Goal: Task Accomplishment & Management: Use online tool/utility

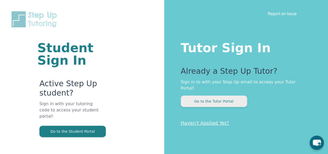
click at [214, 95] on button "Go to the Tutor Portal" at bounding box center [214, 100] width 66 height 11
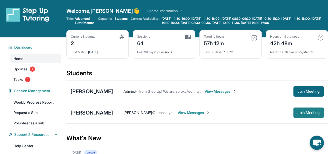
click at [304, 118] on button "Join Meeting" at bounding box center [308, 112] width 31 height 10
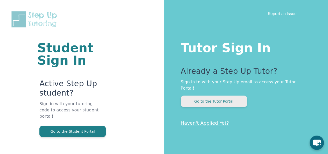
click at [215, 95] on button "Go to the Tutor Portal" at bounding box center [214, 100] width 66 height 11
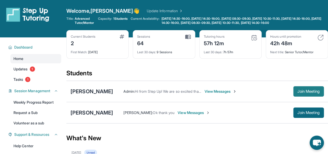
click at [310, 93] on span "Join Meeting" at bounding box center [308, 91] width 22 height 3
